Goal: Task Accomplishment & Management: Complete application form

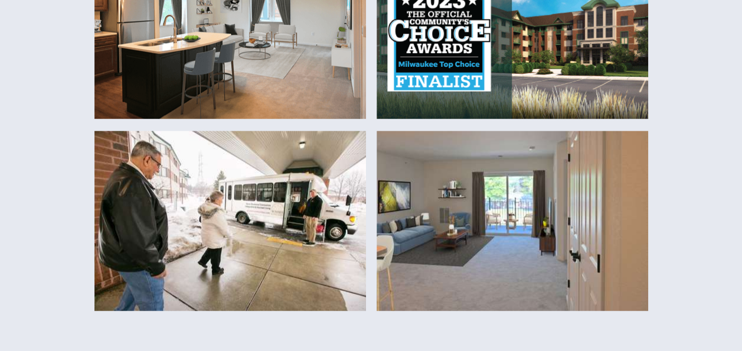
scroll to position [743, 0]
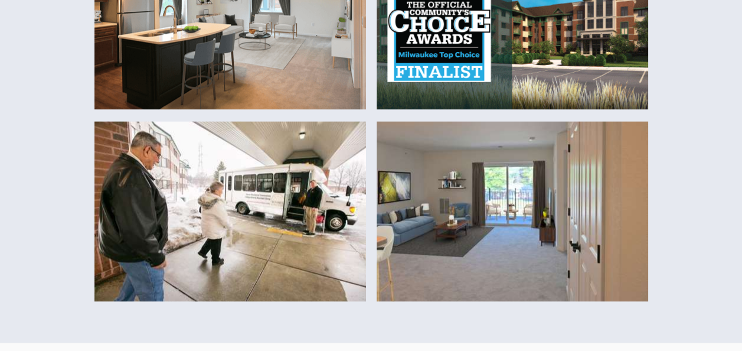
click at [521, 231] on img at bounding box center [513, 211] width 272 height 180
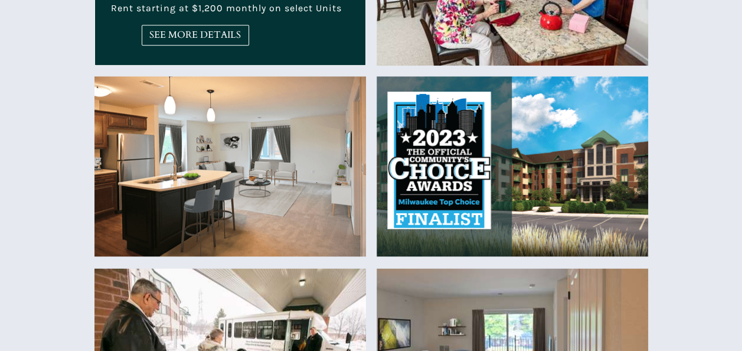
scroll to position [590, 0]
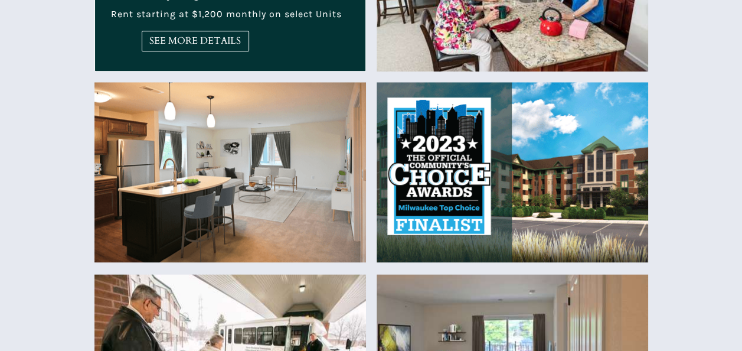
click at [209, 151] on img at bounding box center [230, 172] width 272 height 180
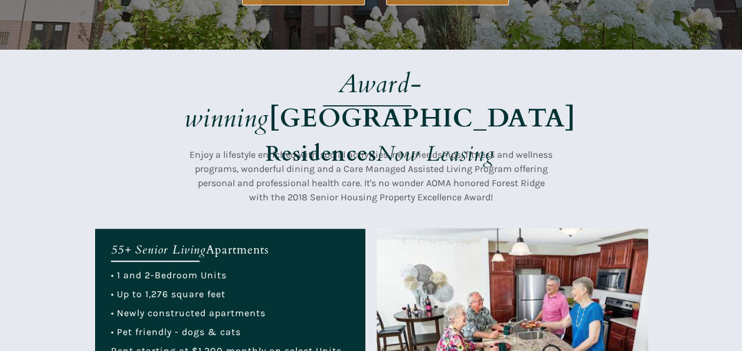
scroll to position [251, 0]
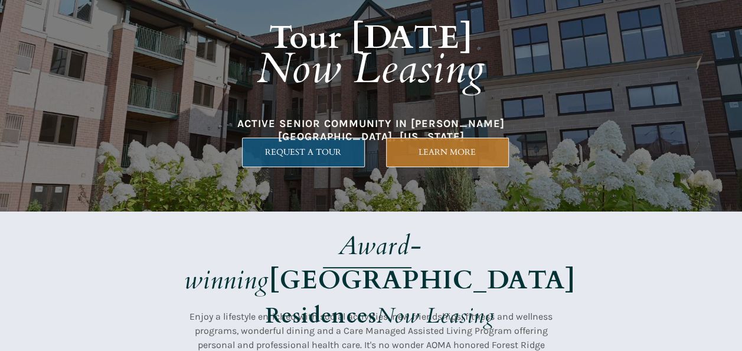
click at [302, 147] on span "REQUEST A TOUR" at bounding box center [304, 152] width 122 height 10
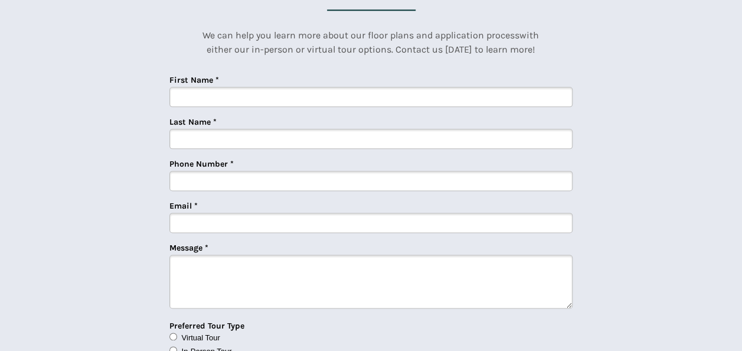
scroll to position [2908, 0]
click at [182, 96] on input "First Name *" at bounding box center [370, 96] width 403 height 20
type input "[PERSON_NAME]"
click at [205, 179] on input "Phone Number *" at bounding box center [370, 180] width 403 height 20
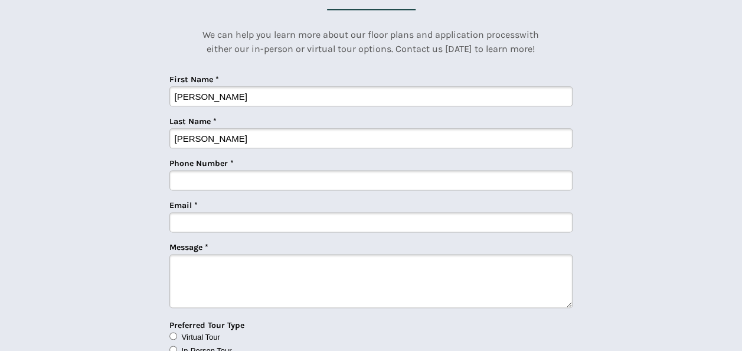
type input "4149997106"
type input "[EMAIL_ADDRESS][DOMAIN_NAME]"
click at [217, 266] on textarea "Message *" at bounding box center [370, 281] width 403 height 54
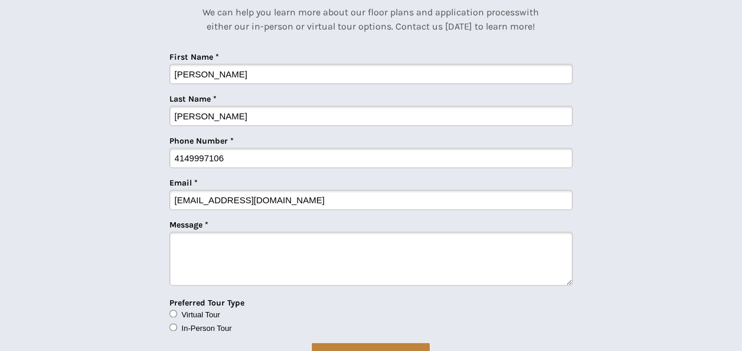
scroll to position [2931, 0]
click at [172, 327] on input "In-Person Tour" at bounding box center [173, 326] width 8 height 8
radio input "true"
click at [189, 246] on textarea "Message *" at bounding box center [370, 258] width 403 height 54
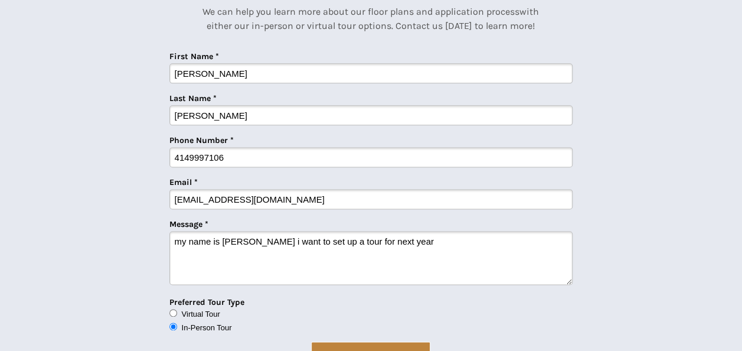
type textarea "my name is [PERSON_NAME] i want to set up a tour for next year"
click at [293, 195] on input "[EMAIL_ADDRESS][DOMAIN_NAME]" at bounding box center [370, 199] width 403 height 20
type input "smommers@campbloodgmailcom"
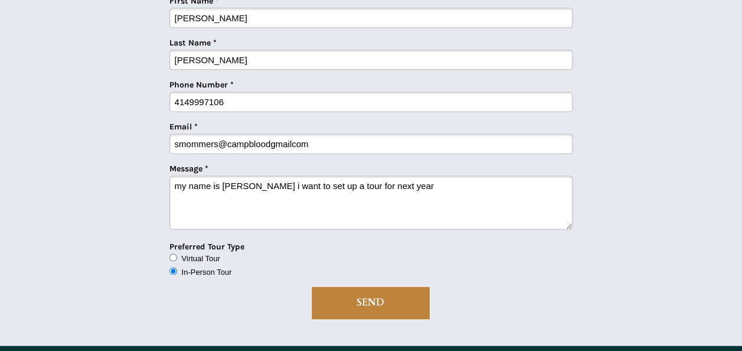
scroll to position [2987, 0]
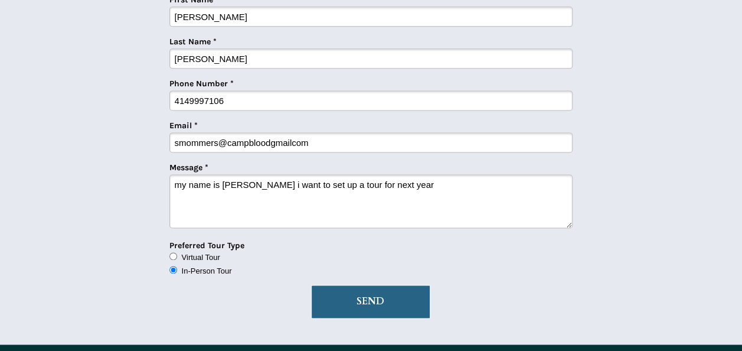
click at [403, 296] on span "SEND" at bounding box center [371, 301] width 118 height 11
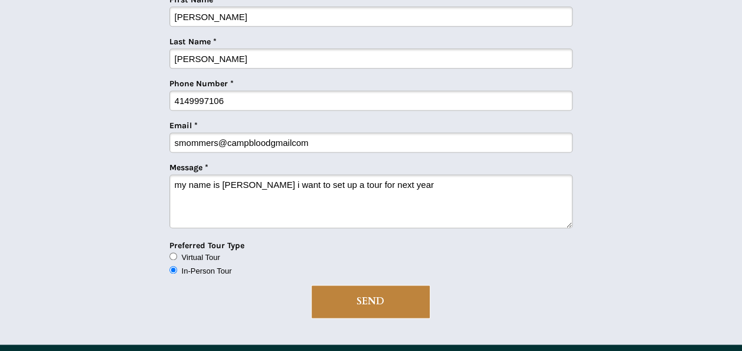
click at [403, 125] on div "Email * smommers@campbloodgmailcom" at bounding box center [370, 136] width 403 height 31
click at [466, 187] on textarea "my name is [PERSON_NAME] i want to set up a tour for next year" at bounding box center [370, 201] width 403 height 54
type textarea "m"
